Goal: Transaction & Acquisition: Subscribe to service/newsletter

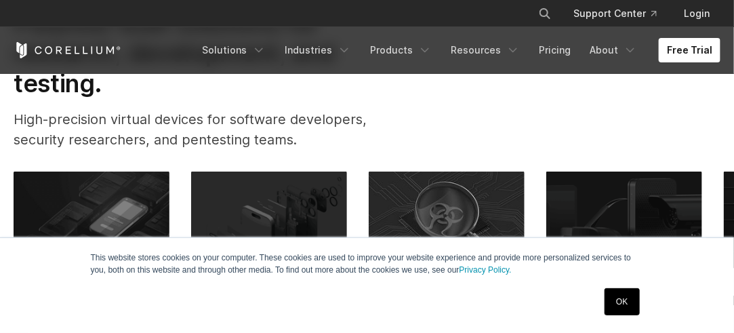
scroll to position [437, 0]
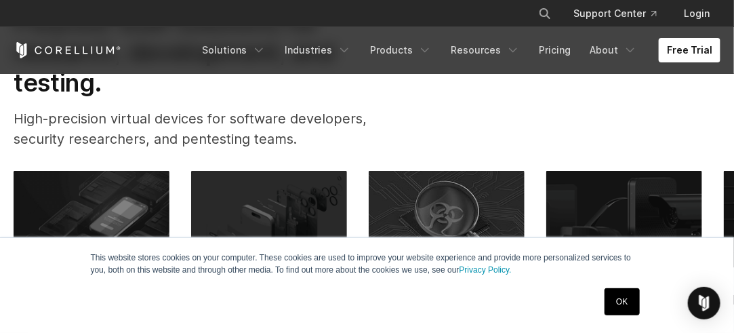
click at [606, 301] on link "OK" at bounding box center [621, 301] width 35 height 27
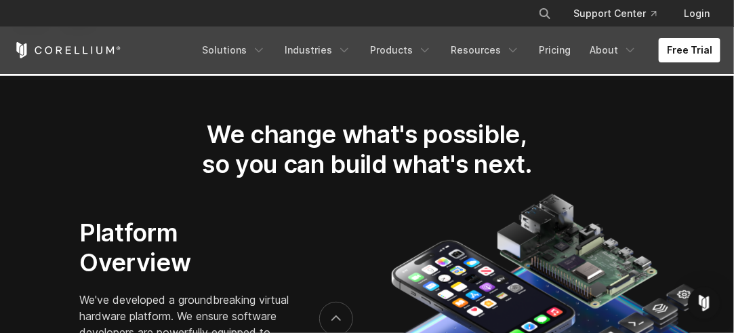
scroll to position [1920, 0]
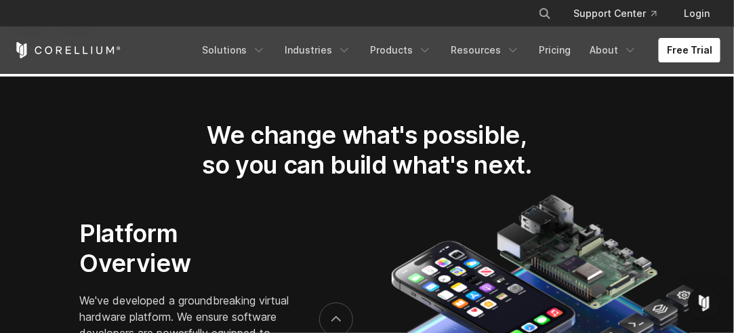
click at [688, 41] on link "Free Trial" at bounding box center [689, 50] width 62 height 24
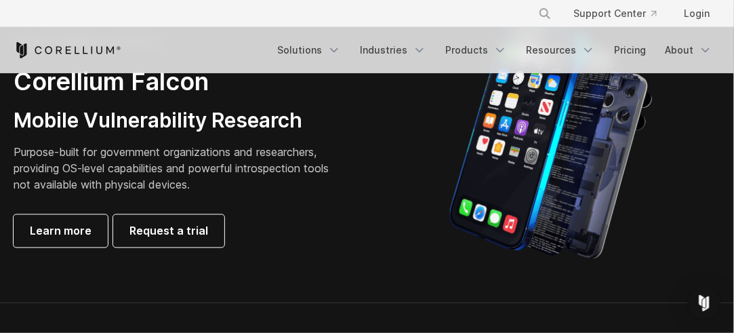
scroll to position [738, 0]
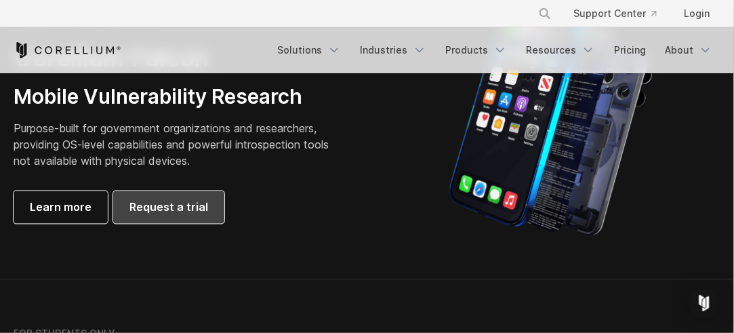
click at [167, 217] on link "Request a trial" at bounding box center [168, 207] width 111 height 33
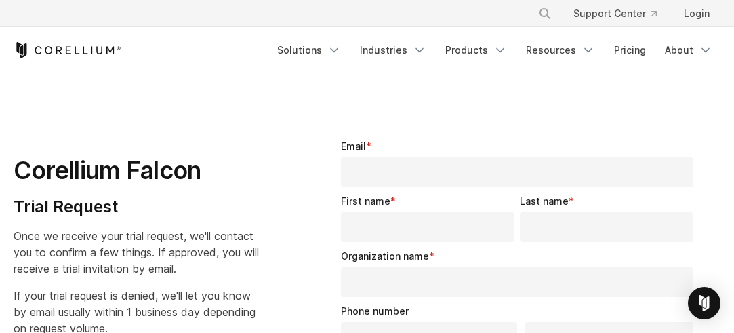
select select "**"
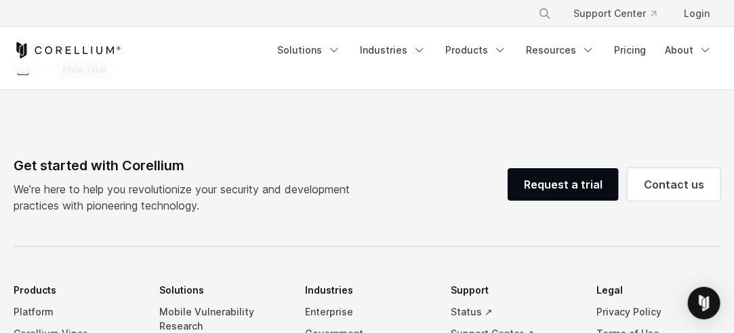
scroll to position [759, 0]
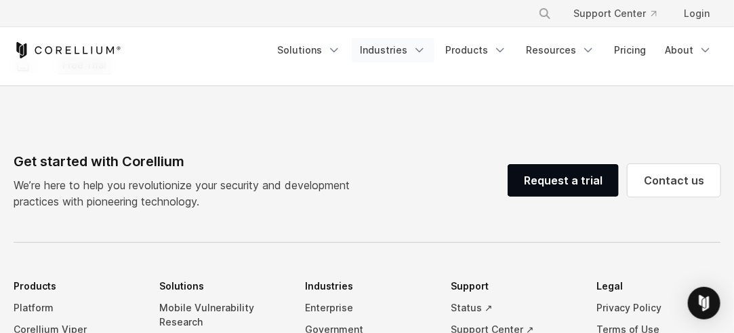
click at [400, 42] on link "Industries" at bounding box center [393, 50] width 83 height 24
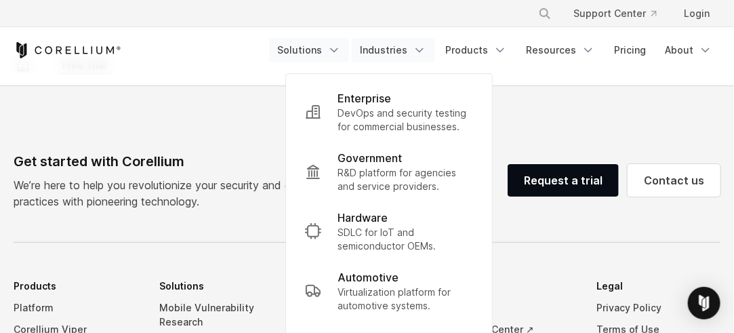
click at [341, 56] on icon "Navigation Menu" at bounding box center [334, 50] width 14 height 14
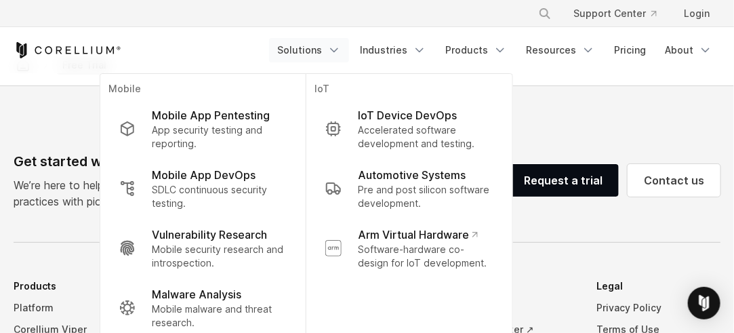
drag, startPoint x: 183, startPoint y: 32, endPoint x: 247, endPoint y: -23, distance: 84.6
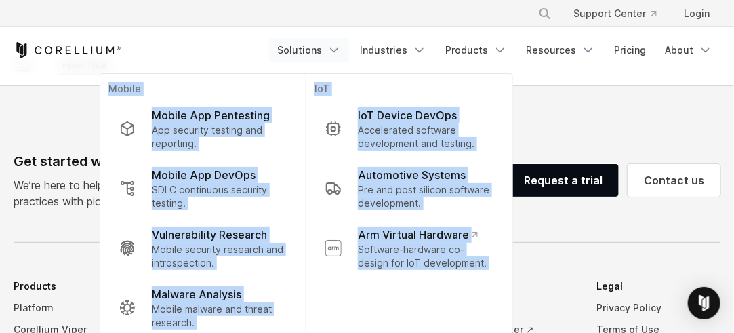
scroll to position [719, 0]
